Goal: Task Accomplishment & Management: Complete application form

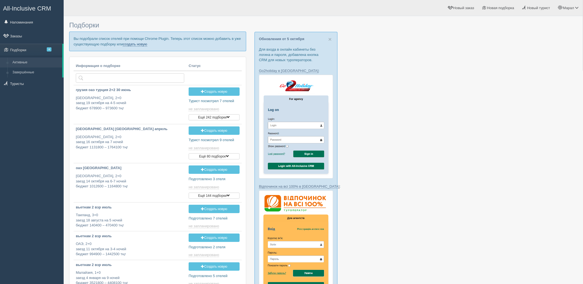
click at [131, 45] on link "создать новую" at bounding box center [135, 44] width 24 height 4
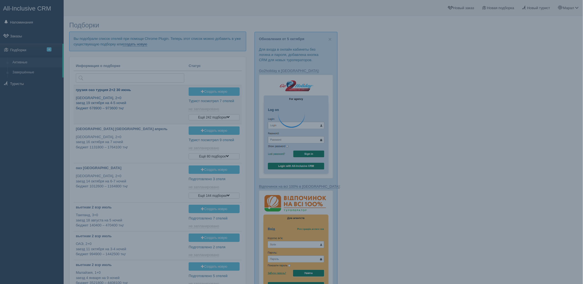
type input "2025-10-07 19:55"
type input "2025-10-07 19:40"
type input "2025-10-07 11:40"
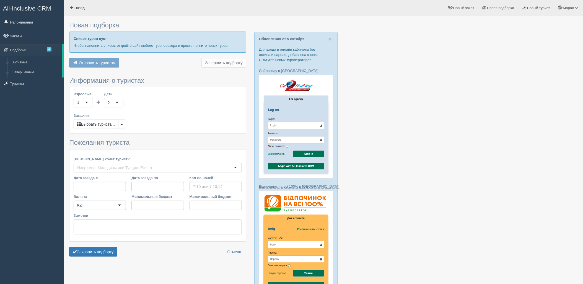
type input "4"
type input "1524600"
type input "2213100"
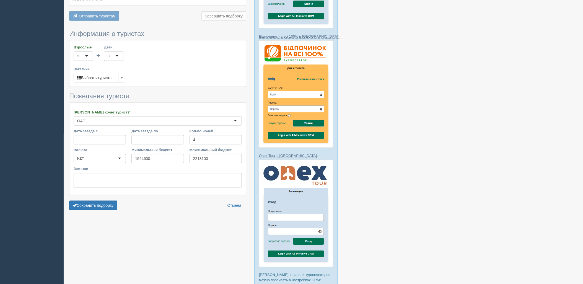
scroll to position [153, 0]
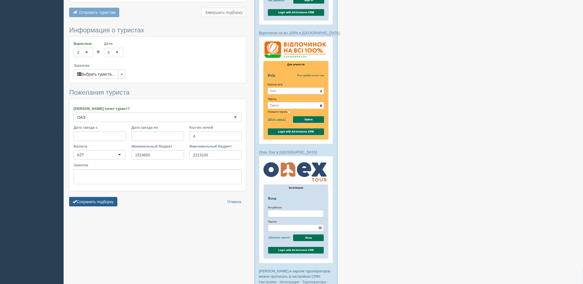
click at [92, 197] on button "Сохранить подборку" at bounding box center [93, 201] width 48 height 9
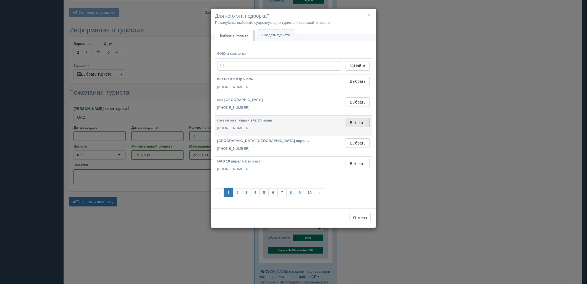
click at [367, 118] on button "Выбрать" at bounding box center [358, 122] width 24 height 9
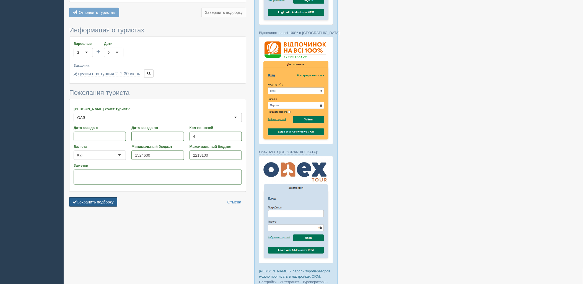
click at [106, 197] on button "Сохранить подборку" at bounding box center [93, 201] width 48 height 9
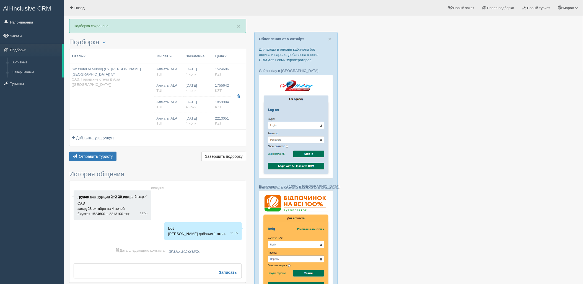
click at [519, 82] on div at bounding box center [323, 244] width 508 height 451
click at [104, 156] on span "Отправить туристу" at bounding box center [96, 156] width 34 height 4
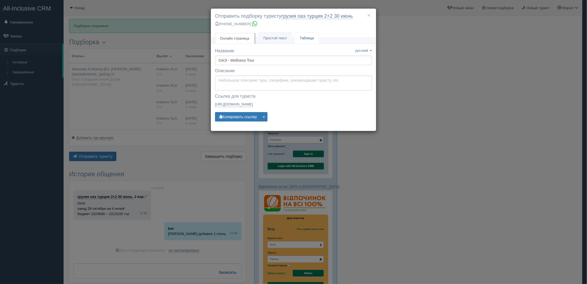
click at [308, 37] on link "Таблица" at bounding box center [307, 38] width 24 height 11
